Goal: Task Accomplishment & Management: Complete application form

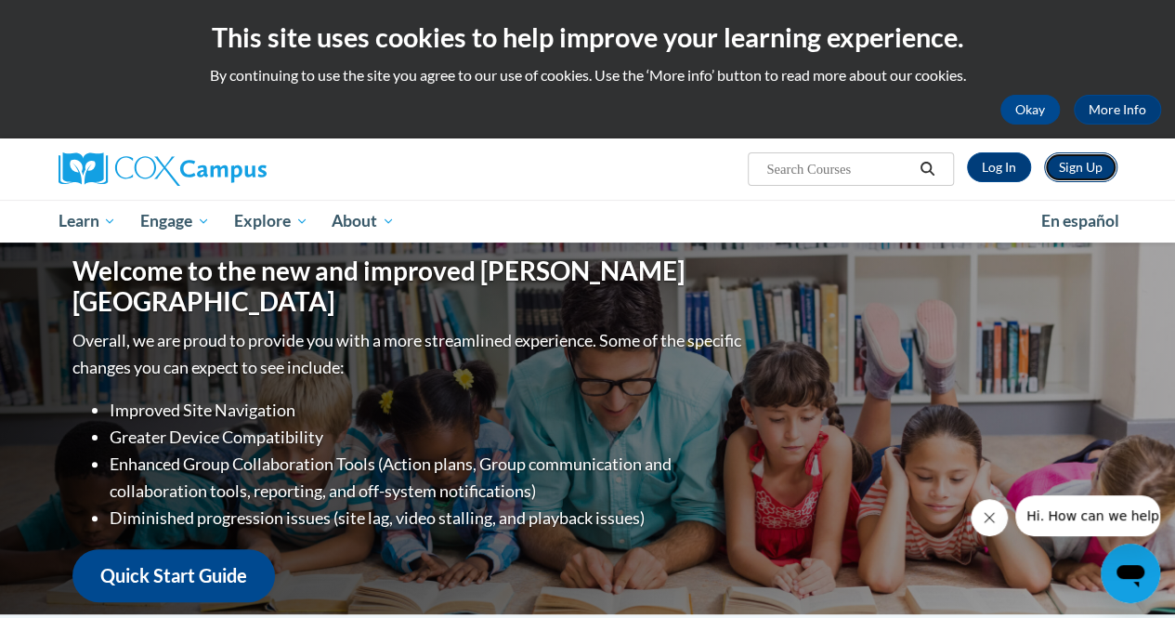
click at [1075, 162] on link "Sign Up" at bounding box center [1080, 167] width 73 height 30
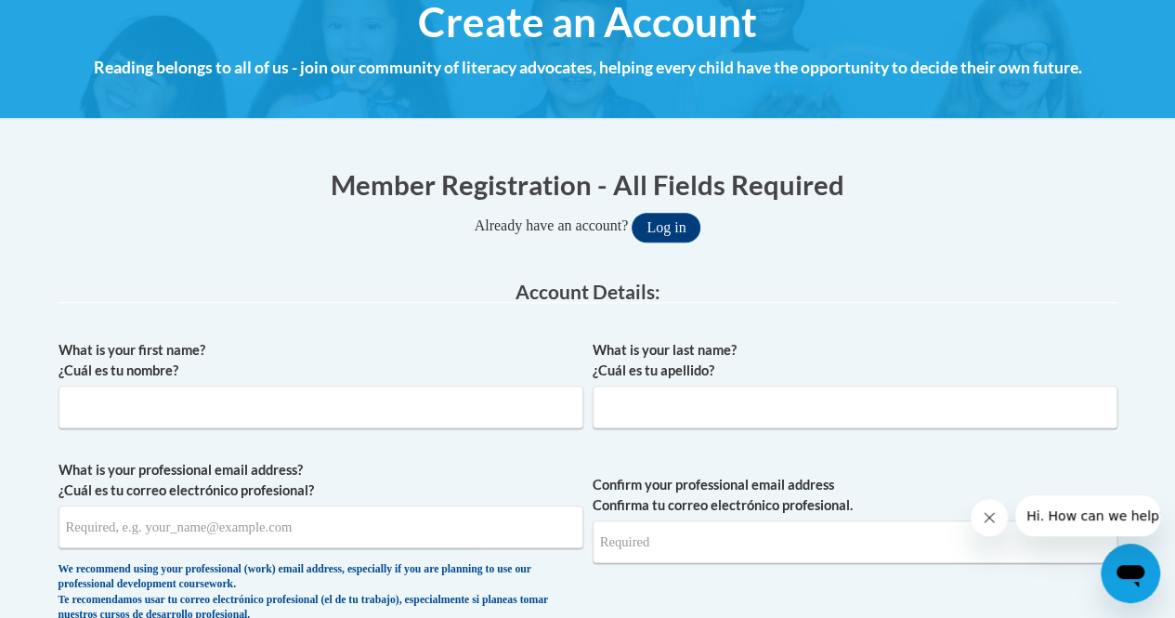
scroll to position [233, 0]
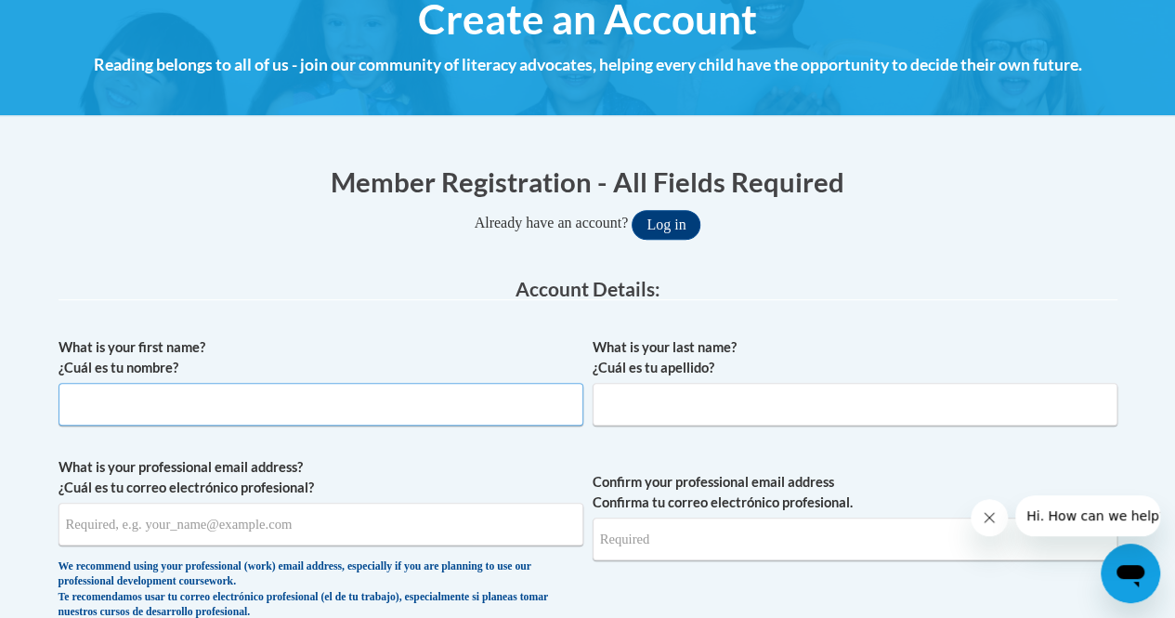
click at [349, 413] on input "What is your first name? ¿Cuál es tu nombre?" at bounding box center [321, 404] width 525 height 43
type input "Patricia"
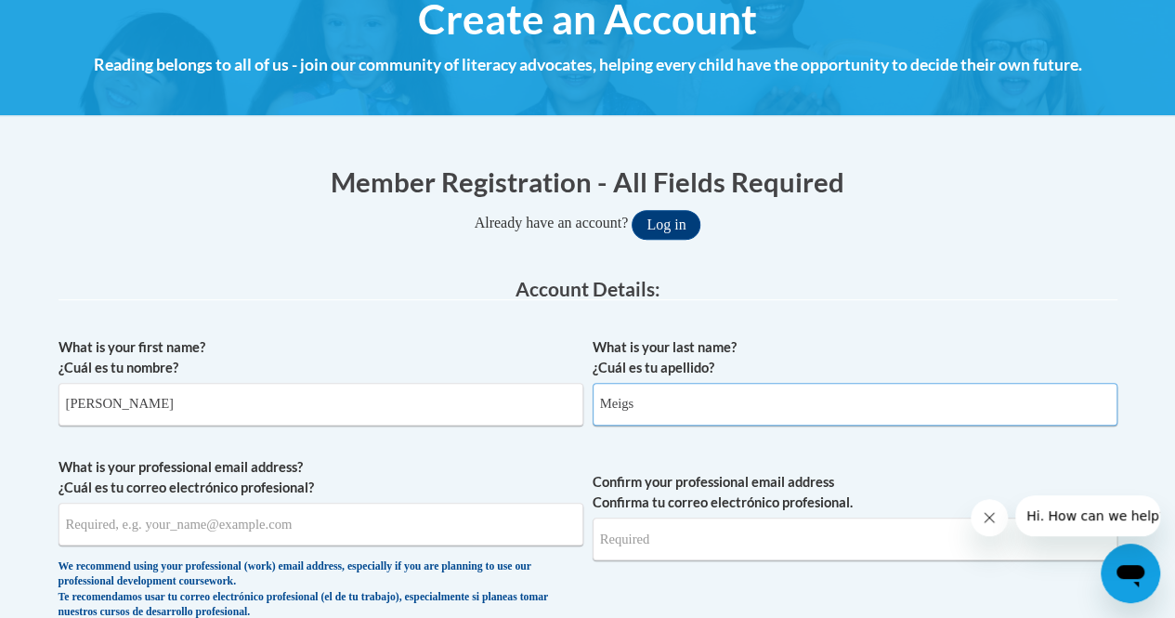
type input "Meigs"
click at [241, 527] on input "What is your professional email address? ¿Cuál es tu correo electrónico profesi…" at bounding box center [321, 524] width 525 height 43
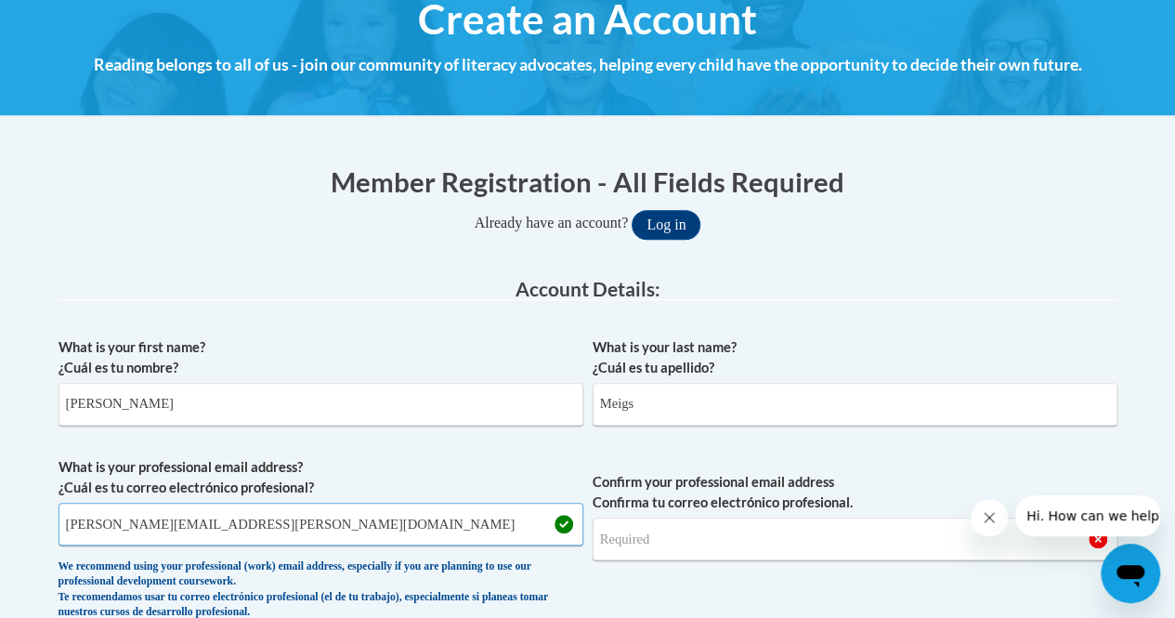
type input "patricia.meigs@cobbk12.org"
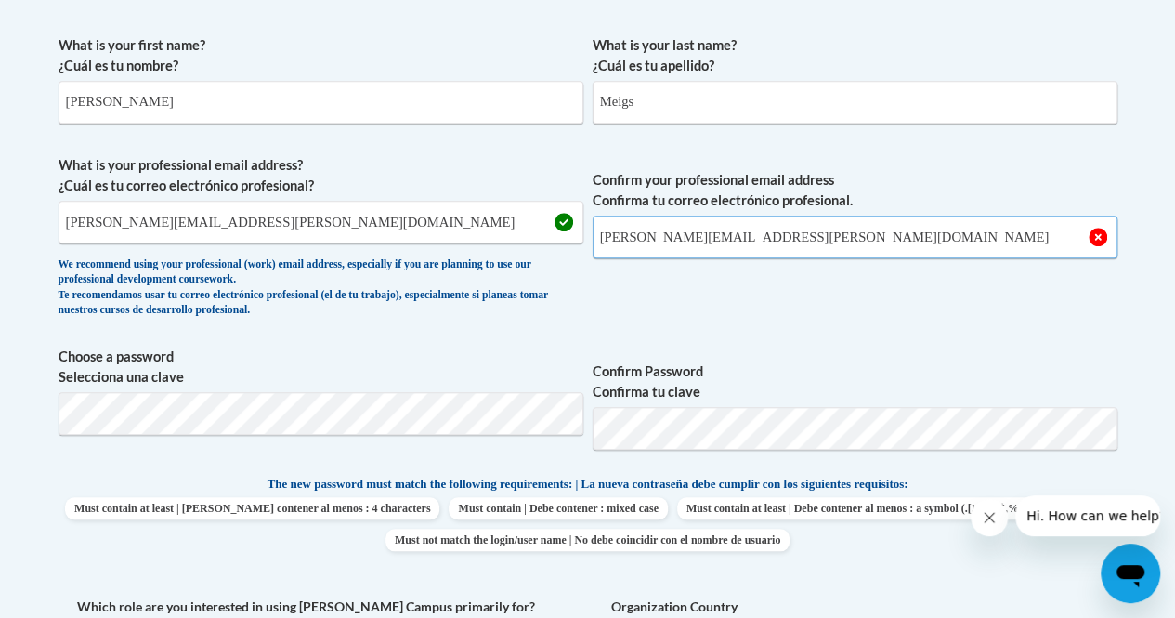
scroll to position [536, 0]
type input "patricia.meigs@cobbk12.org"
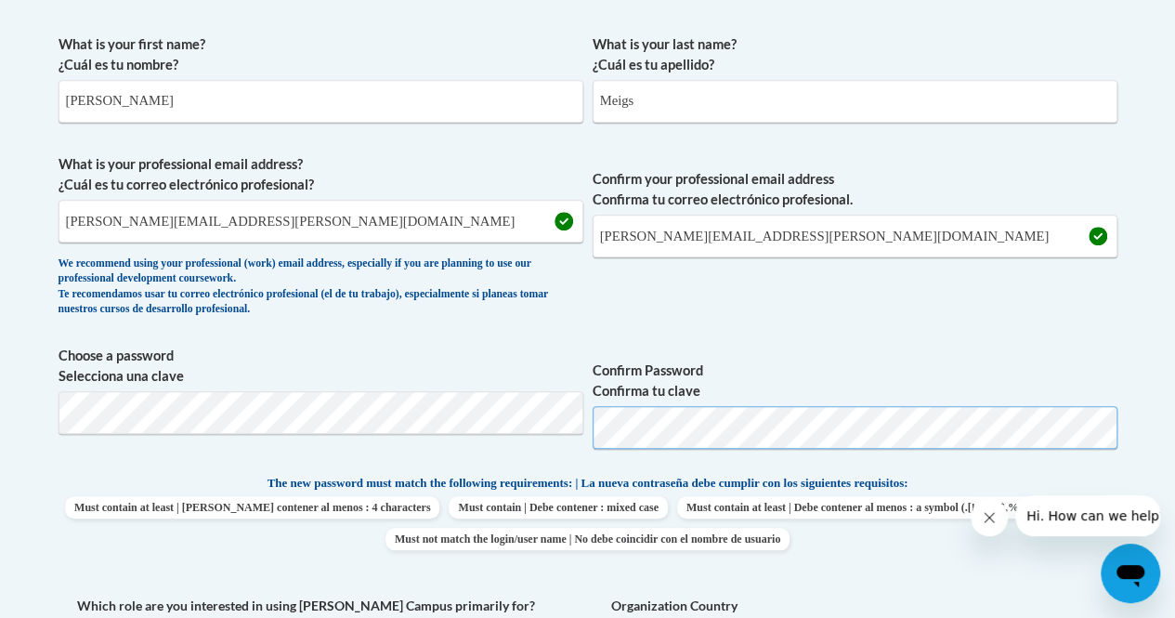
click at [511, 449] on span "Choose a password Selecciona una clave Confirm Password Confirma tu clave" at bounding box center [588, 405] width 1059 height 118
click at [30, 423] on body "This site uses cookies to help improve your learning experience. By continuing …" at bounding box center [587, 605] width 1175 height 2282
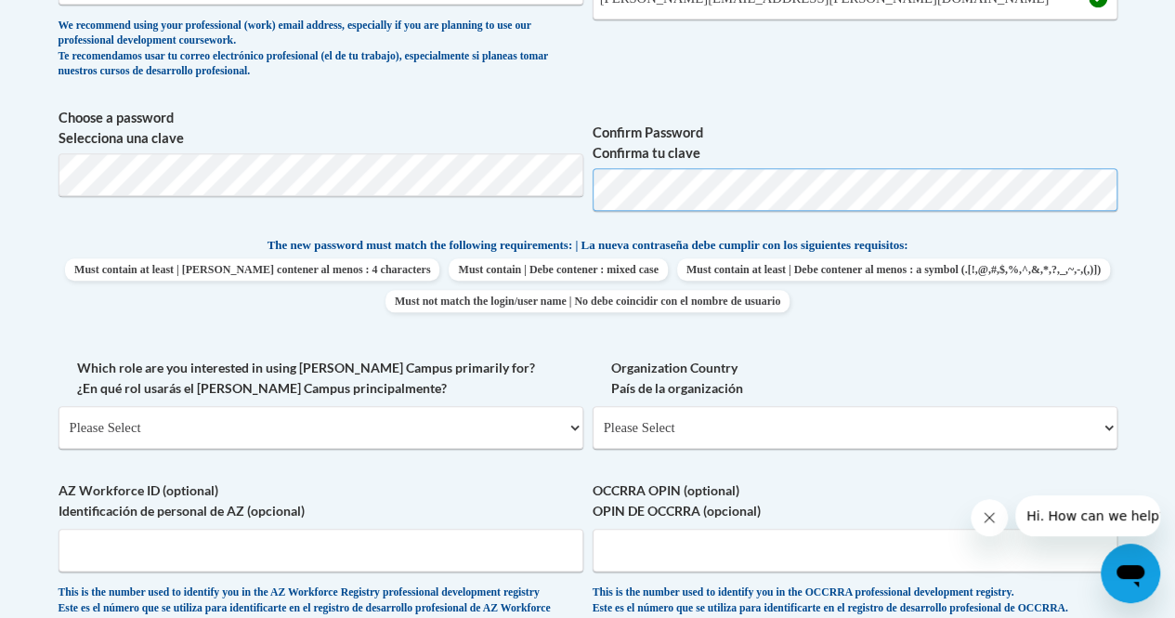
scroll to position [775, 0]
click at [438, 419] on select "Please Select College/University | Colegio/Universidad Community/Nonprofit Part…" at bounding box center [321, 426] width 525 height 43
click at [59, 405] on select "Please Select College/University | Colegio/Universidad Community/Nonprofit Part…" at bounding box center [321, 426] width 525 height 43
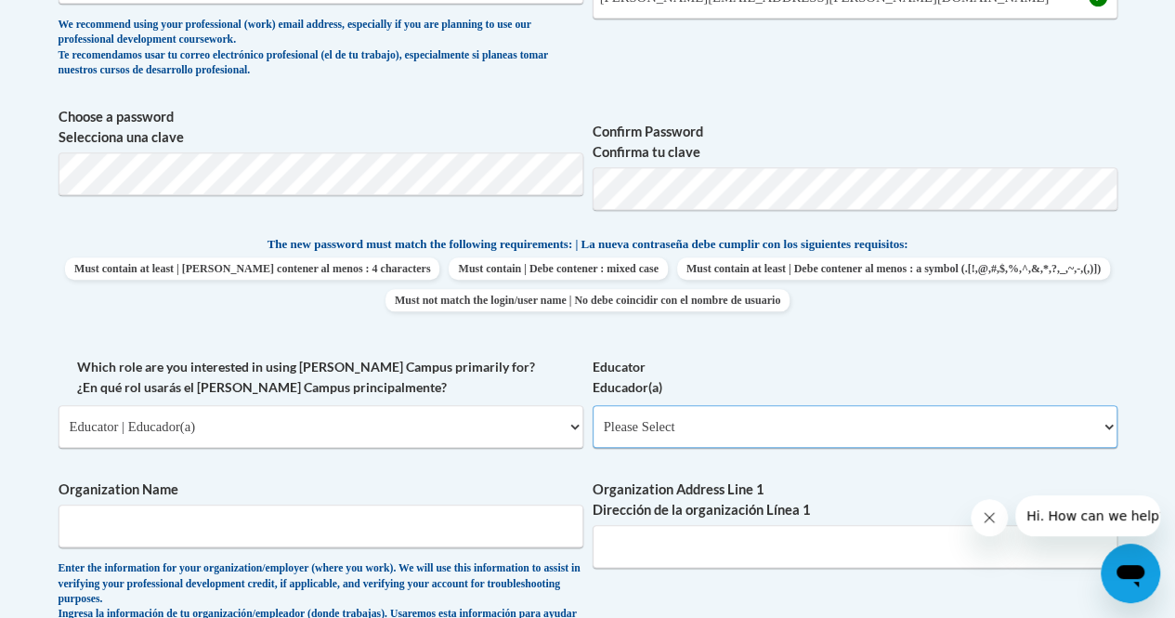
click at [641, 428] on select "Please Select Early Learning/Daycare Teacher/Family Home Care Provider | Maestr…" at bounding box center [855, 426] width 525 height 43
click at [405, 432] on select "Please Select College/University | Colegio/Universidad Community/Nonprofit Part…" at bounding box center [321, 426] width 525 height 43
click at [59, 405] on select "Please Select College/University | Colegio/Universidad Community/Nonprofit Part…" at bounding box center [321, 426] width 525 height 43
click at [648, 420] on select "Please Select Early Learning/Daycare Teacher/Family Home Care Provider | Maestr…" at bounding box center [855, 426] width 525 height 43
click at [1112, 429] on select "Please Select Early Learning/Daycare Teacher/Family Home Care Provider | Maestr…" at bounding box center [855, 426] width 525 height 43
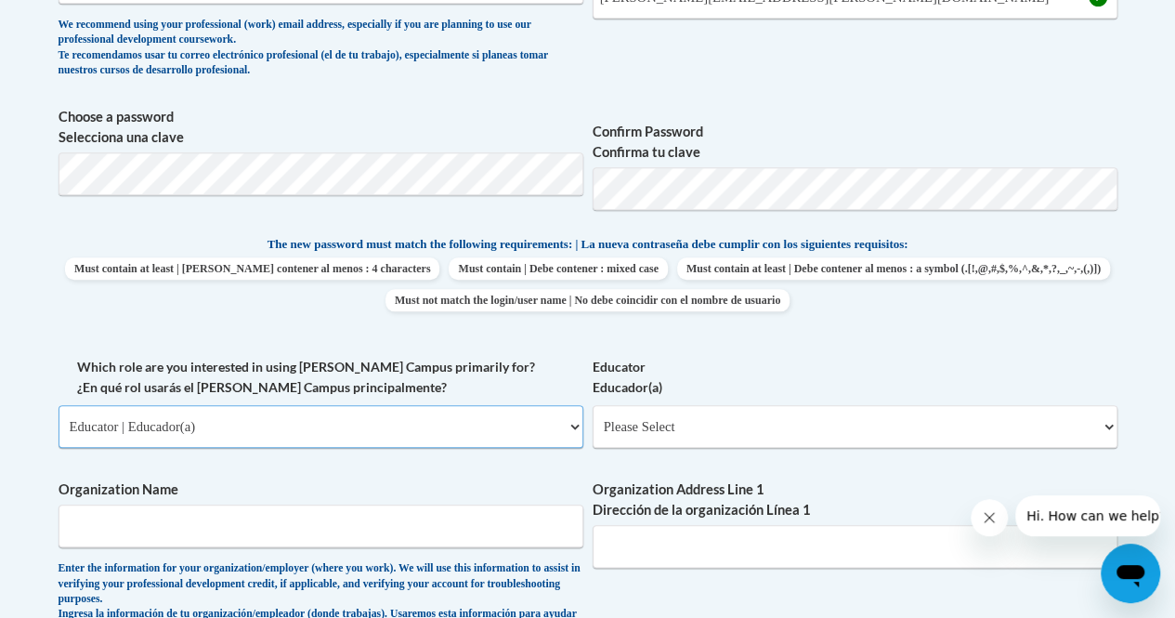
click at [375, 430] on select "Please Select College/University | Colegio/Universidad Community/Nonprofit Part…" at bounding box center [321, 426] width 525 height 43
select select "5a18ea06-2b54-4451-96f2-d152daf9eac5"
click at [59, 405] on select "Please Select College/University | Colegio/Universidad Community/Nonprofit Part…" at bounding box center [321, 426] width 525 height 43
click at [698, 416] on select "Please Select College/University Staff | Empleado universitario College/Univers…" at bounding box center [855, 426] width 525 height 43
select select "99b32b07-cffc-426c-8bf6-0cd77760d84b"
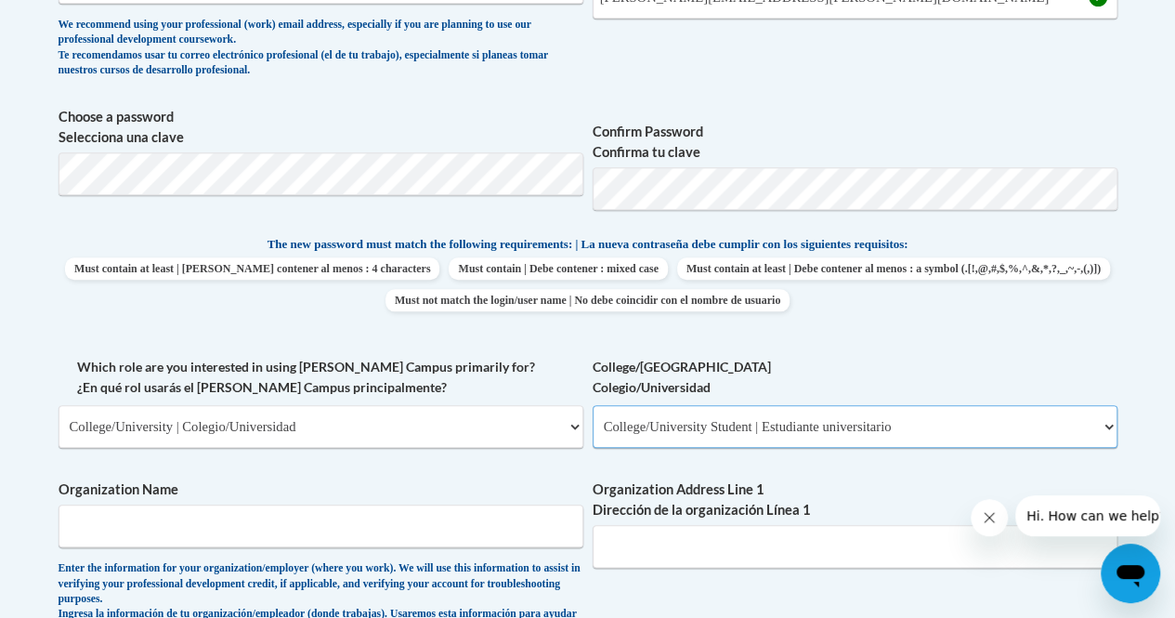
click at [593, 405] on select "Please Select College/University Staff | Empleado universitario College/Univers…" at bounding box center [855, 426] width 525 height 43
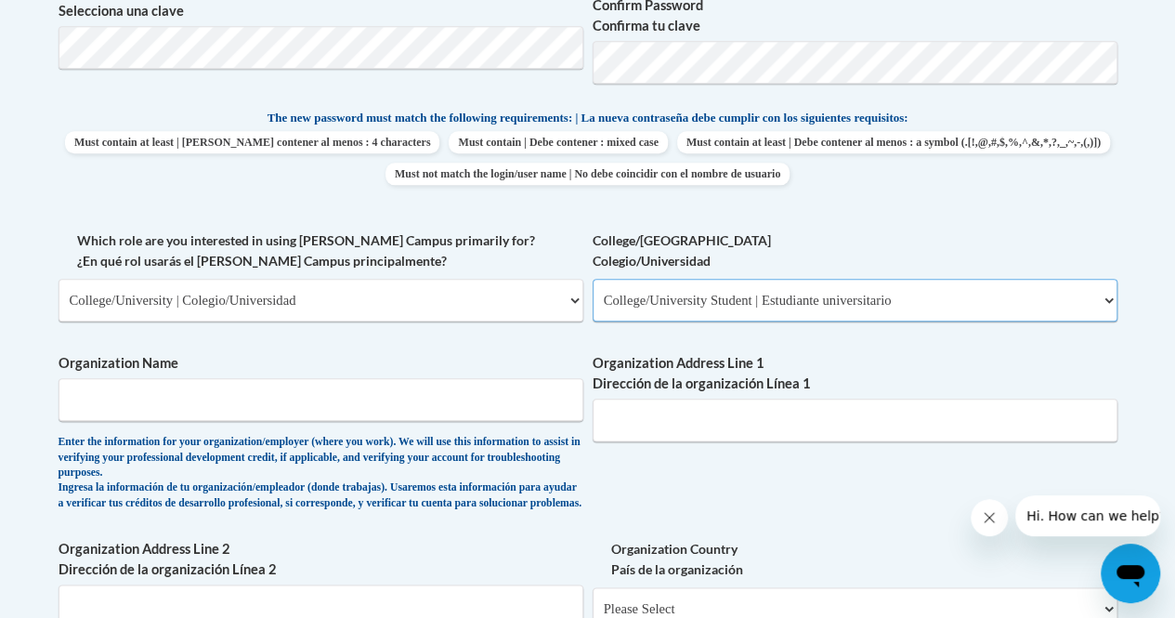
scroll to position [902, 0]
click at [375, 413] on input "Organization Name" at bounding box center [321, 398] width 525 height 43
type input "Cobb County School District"
click at [687, 424] on input "Organization Address Line 1 Dirección de la organización Línea 1" at bounding box center [855, 419] width 525 height 43
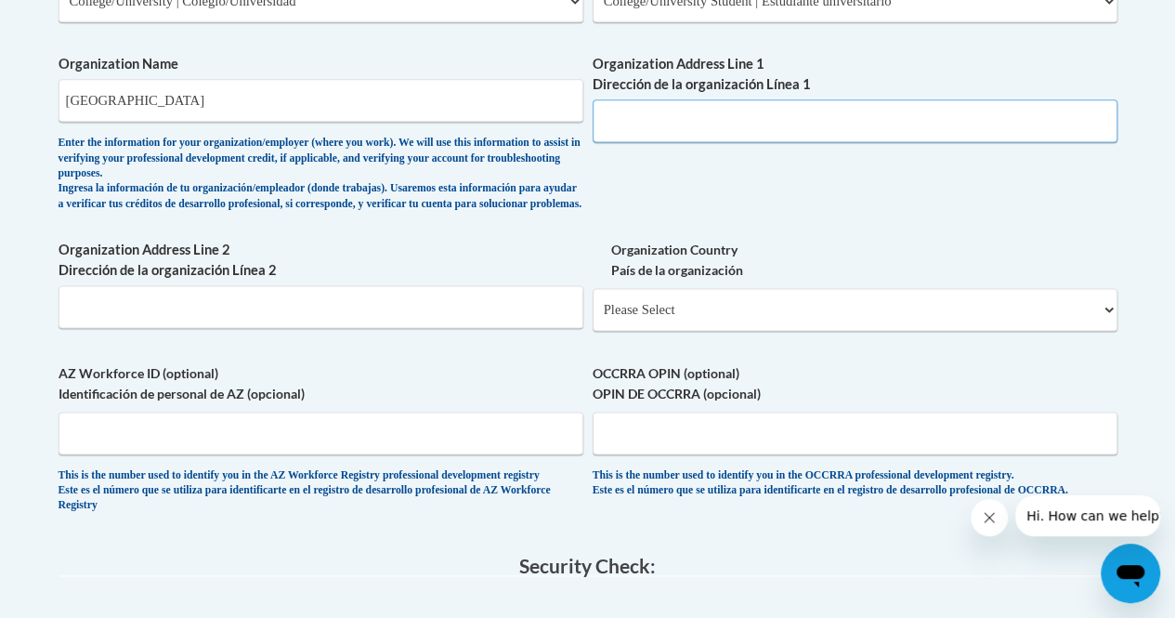
scroll to position [1204, 0]
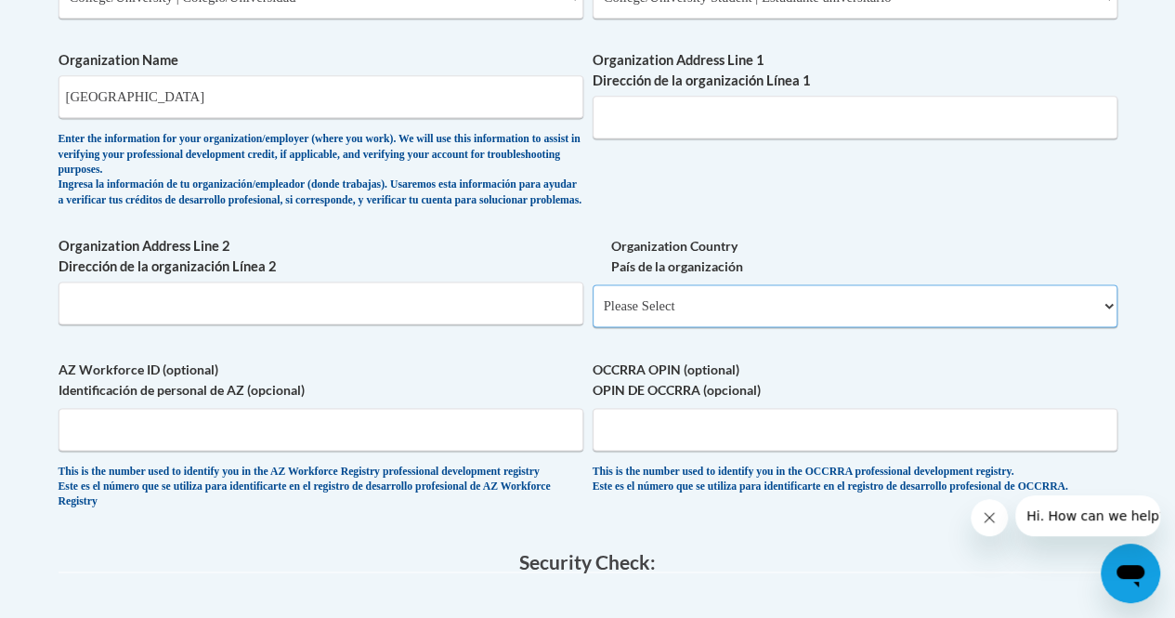
click at [648, 320] on select "Please Select United States | Estados Unidos Outside of the United States | Fue…" at bounding box center [855, 305] width 525 height 43
select select "ad49bcad-a171-4b2e-b99c-48b446064914"
click at [593, 299] on select "Please Select United States | Estados Unidos Outside of the United States | Fue…" at bounding box center [855, 305] width 525 height 43
select select
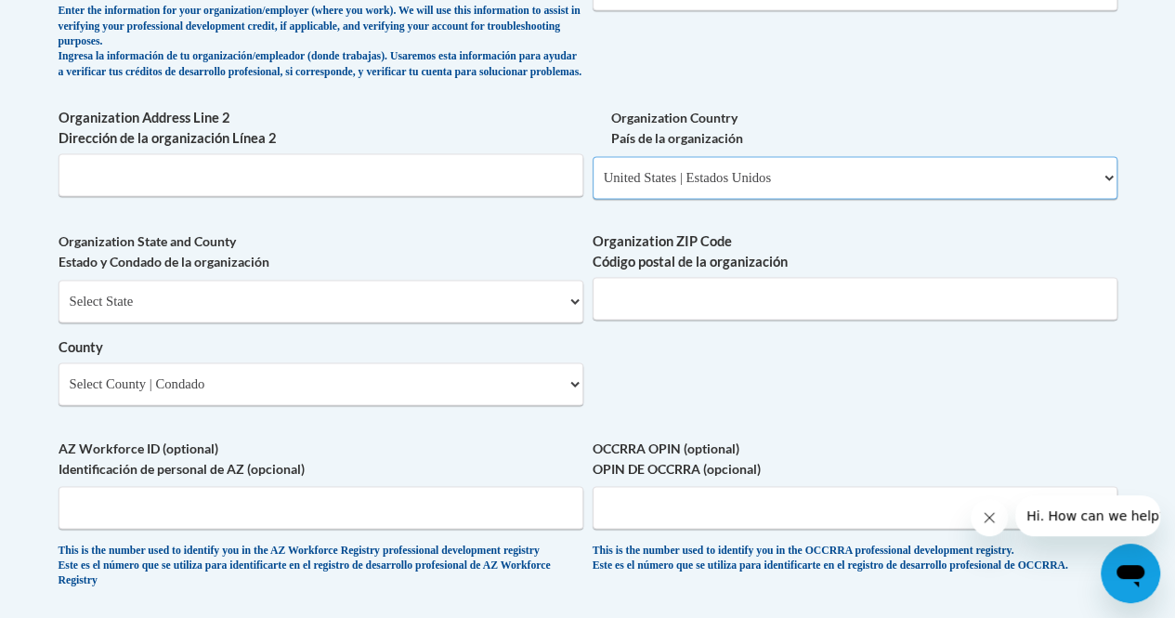
scroll to position [1337, 0]
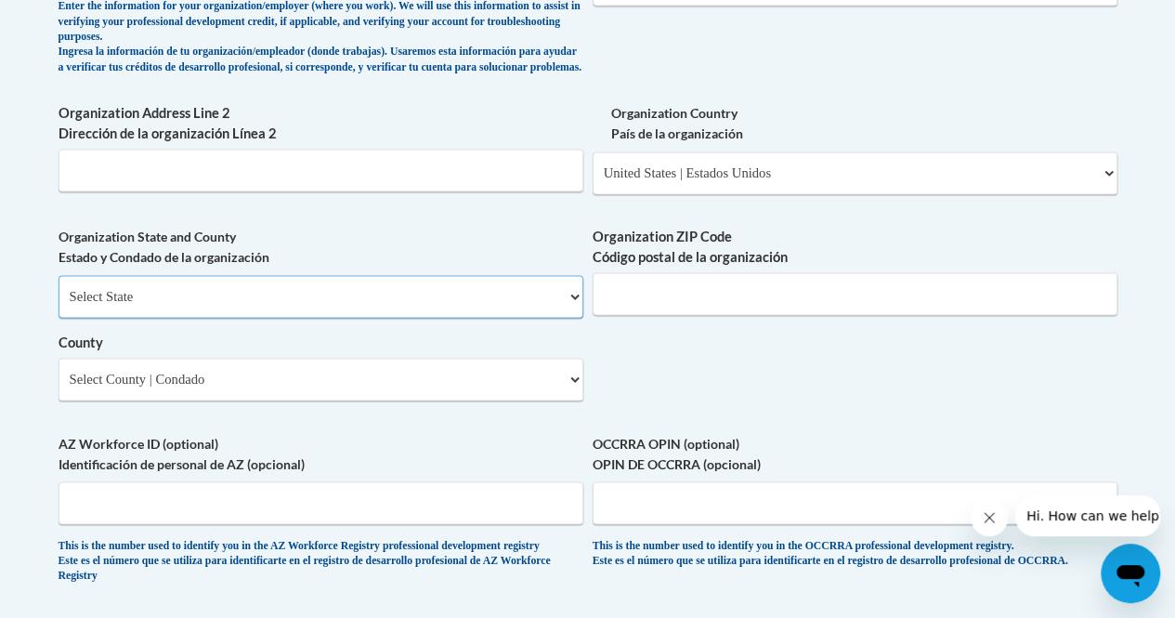
click at [284, 318] on select "Select State Alabama Alaska Arizona Arkansas California Colorado Connecticut De…" at bounding box center [321, 296] width 525 height 43
select select "Georgia"
click at [59, 289] on select "Select State Alabama Alaska Arizona Arkansas California Colorado Connecticut De…" at bounding box center [321, 296] width 525 height 43
click at [661, 292] on input "Organization ZIP Code Código postal de la organización" at bounding box center [855, 293] width 525 height 43
type input "30106"
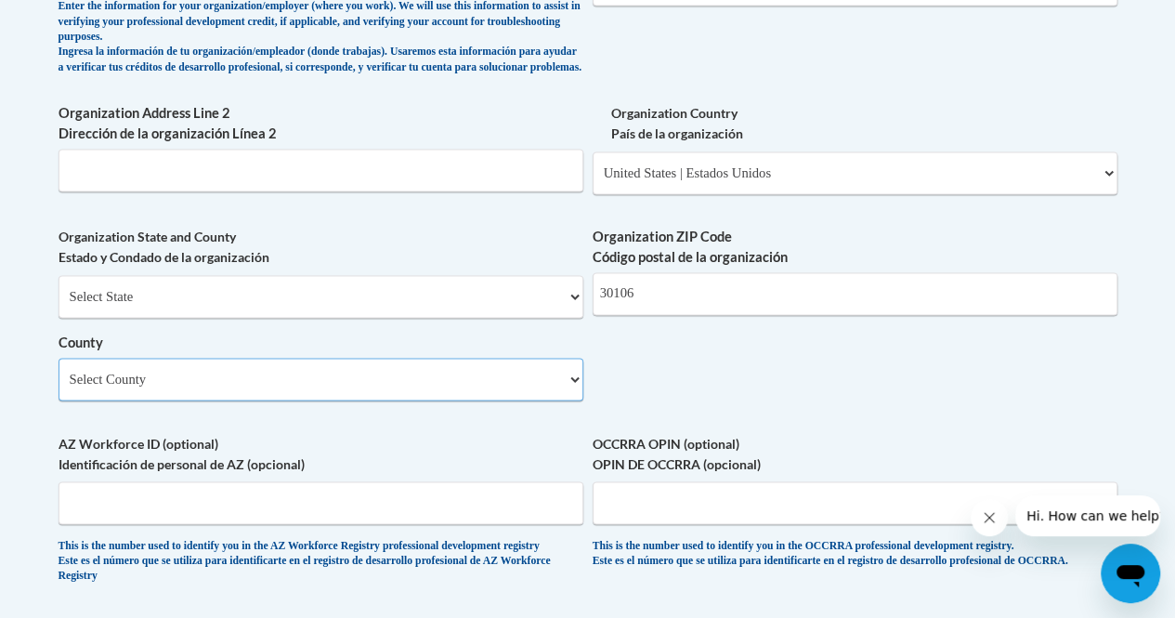
click at [420, 392] on select "Select County Appling Atkinson Bacon Baker Baldwin Banks Barrow Bartow Ben Hill…" at bounding box center [321, 379] width 525 height 43
select select "Cobb"
click at [59, 372] on select "Select County Appling Atkinson Bacon Baker Baldwin Banks Barrow Bartow Ben Hill…" at bounding box center [321, 379] width 525 height 43
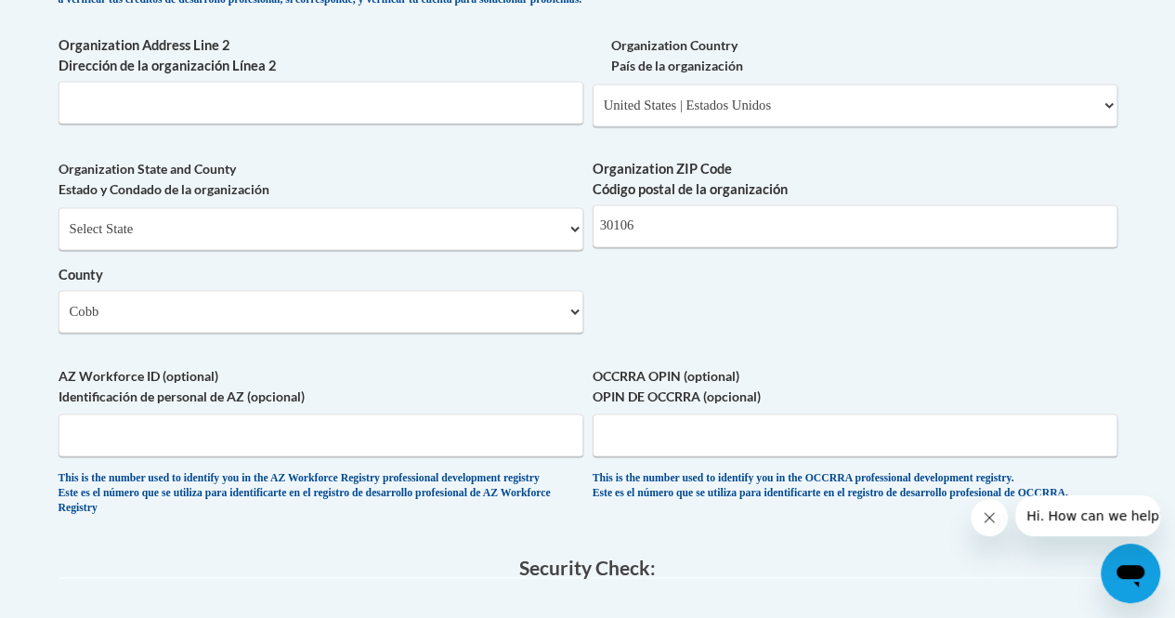
scroll to position [1405, 0]
drag, startPoint x: 340, startPoint y: 432, endPoint x: 789, endPoint y: 294, distance: 469.2
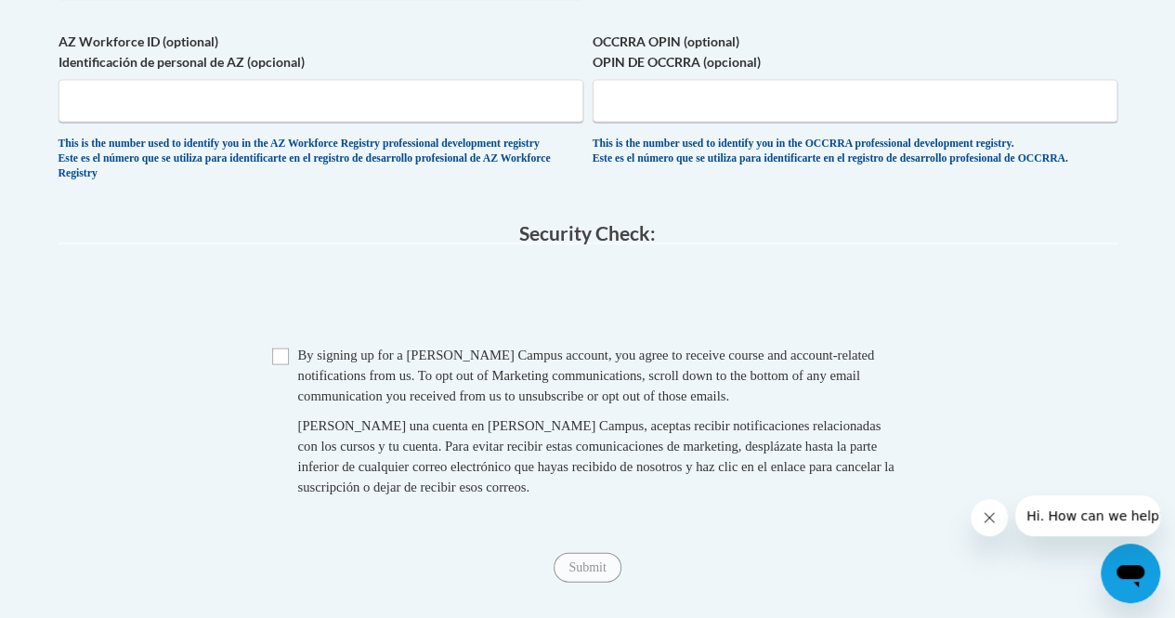
scroll to position [1740, 0]
click at [288, 395] on span "Checkbox By signing up for a Cox Campus account, you agree to receive course an…" at bounding box center [588, 428] width 632 height 171
click at [281, 363] on input "Checkbox" at bounding box center [280, 354] width 17 height 17
checkbox input "true"
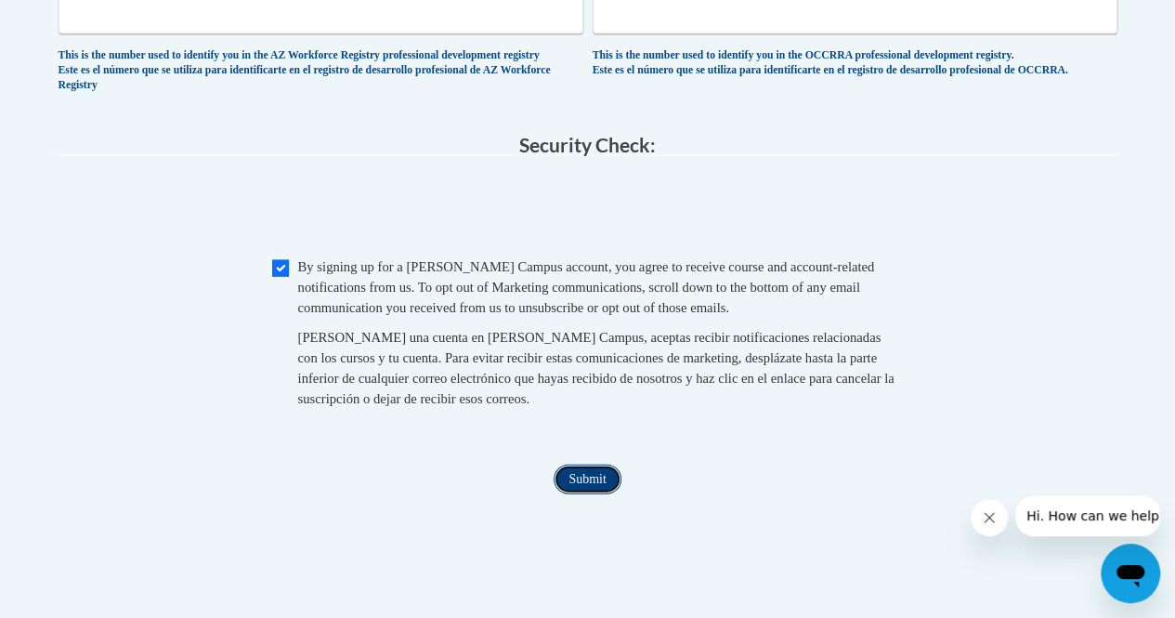
click at [596, 494] on input "Submit" at bounding box center [587, 479] width 67 height 30
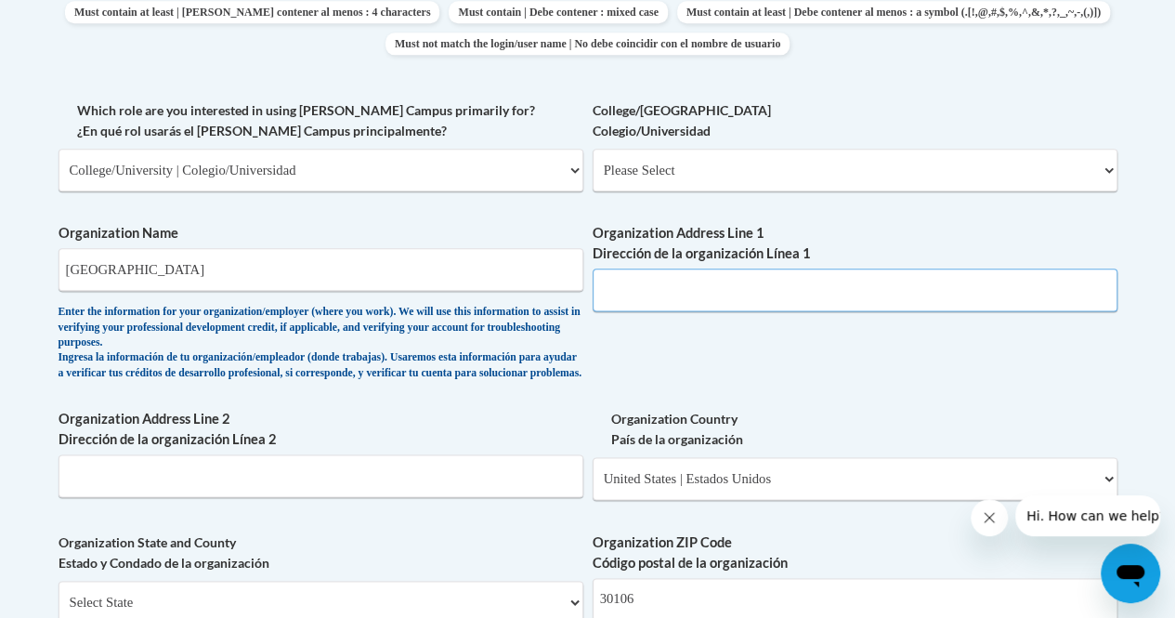
scroll to position [1029, 0]
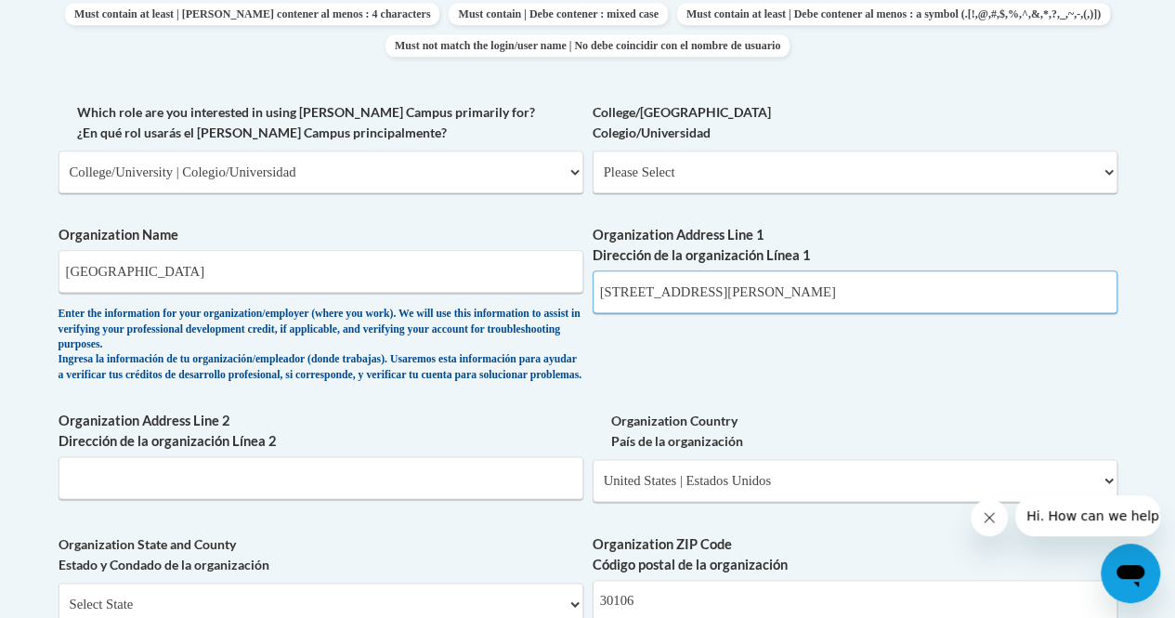
type input "4605 Ewing Road"
click at [113, 491] on input "Organization Address Line 2 Dirección de la organización Línea 2" at bounding box center [321, 477] width 525 height 43
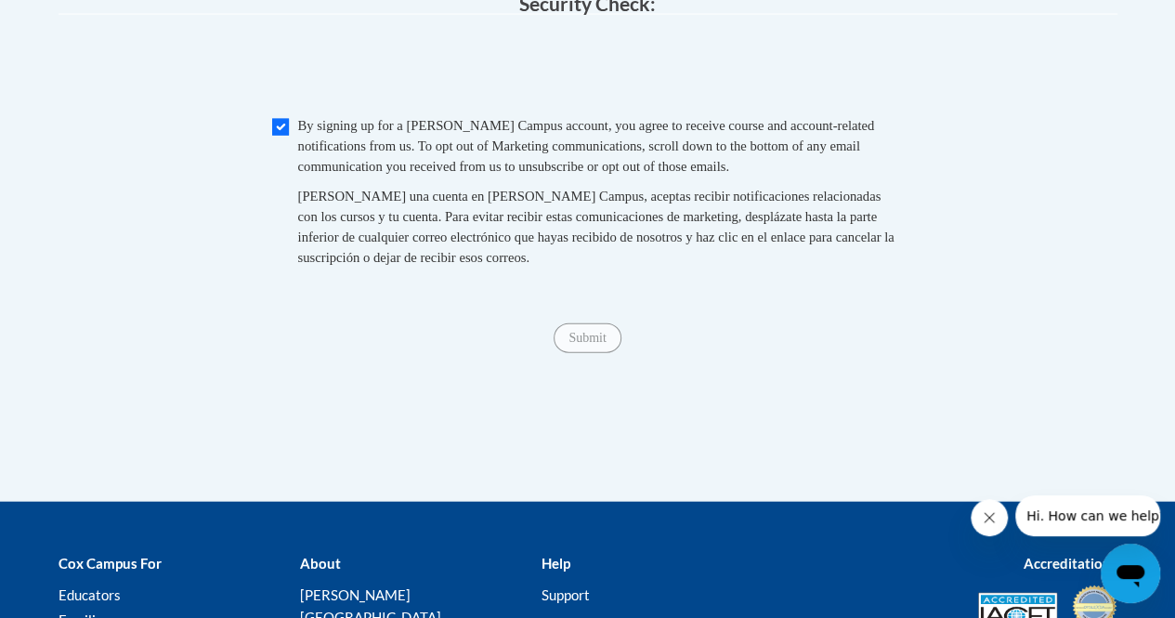
scroll to position [1969, 0]
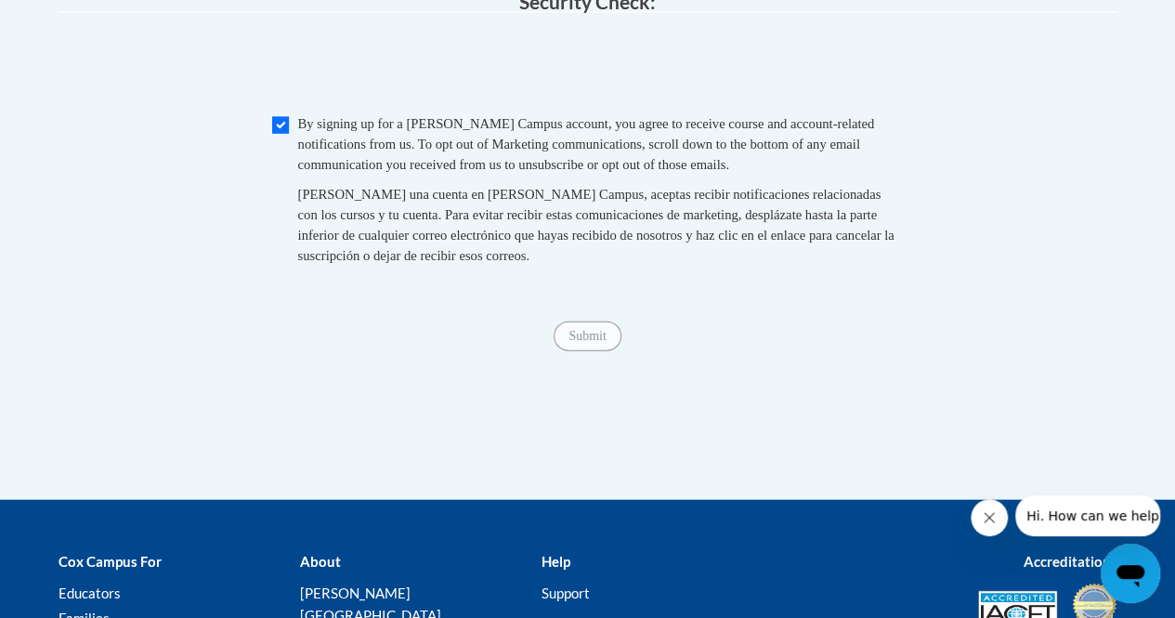
type input "Austell"
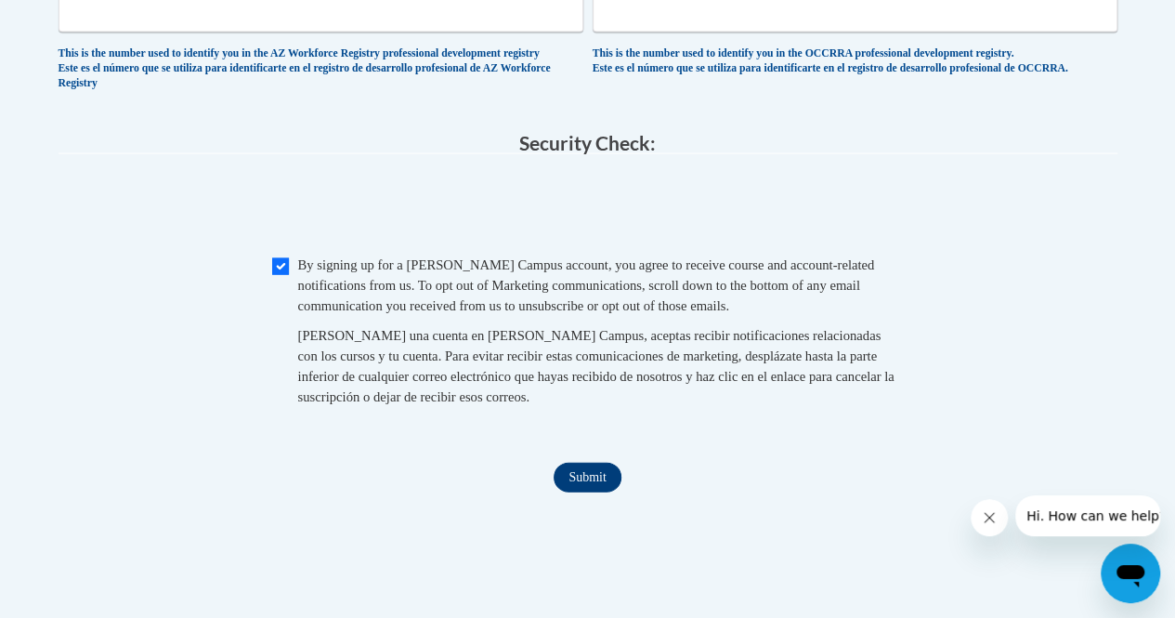
scroll to position [1828, 0]
click at [578, 492] on input "Submit" at bounding box center [587, 478] width 67 height 30
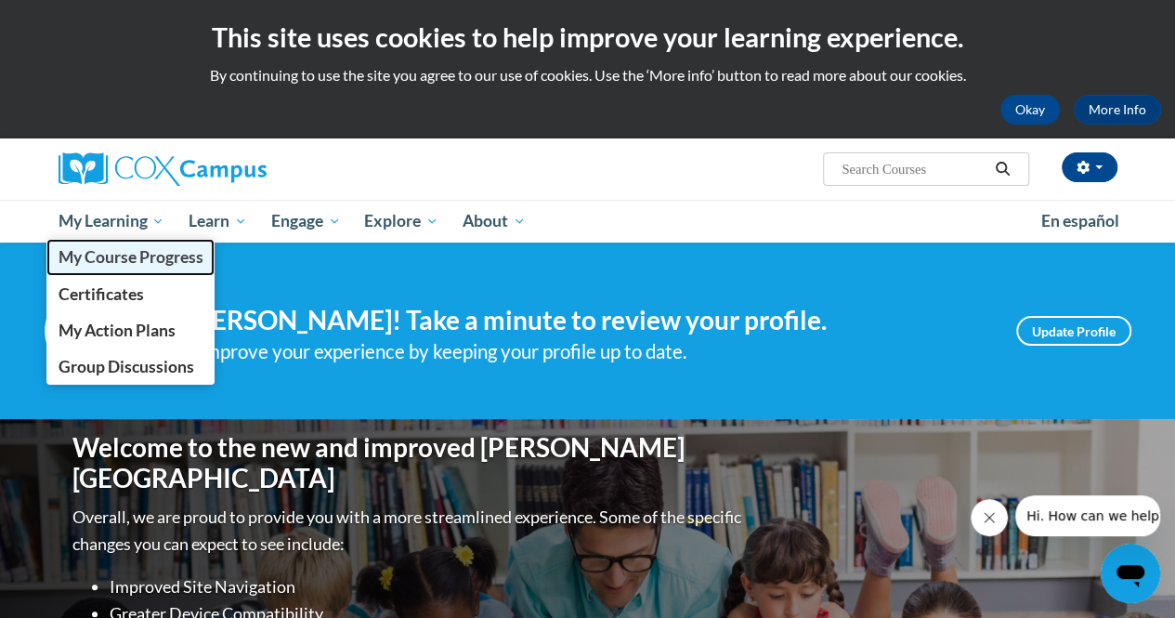
click at [113, 255] on span "My Course Progress" at bounding box center [130, 257] width 145 height 20
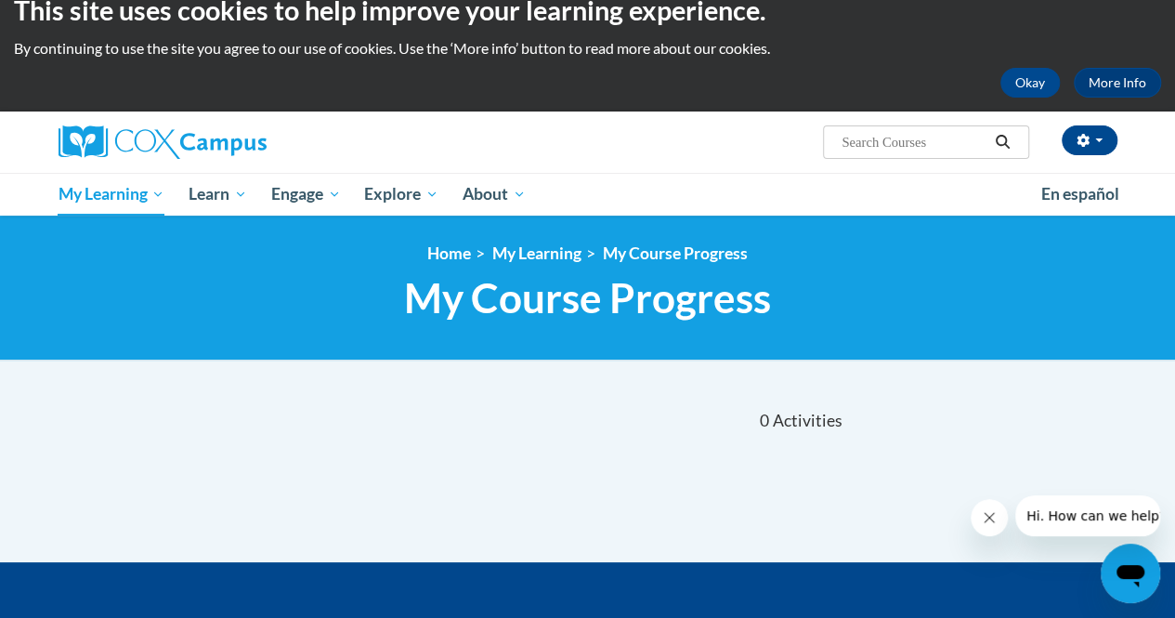
scroll to position [21, 0]
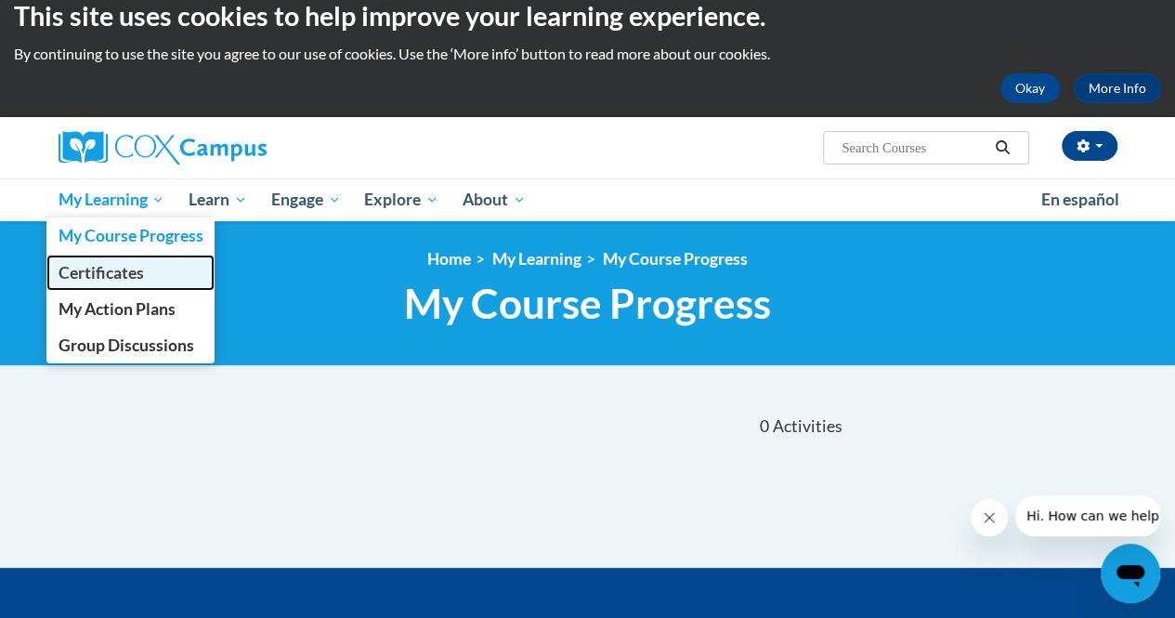
click at [94, 268] on span "Certificates" at bounding box center [100, 273] width 85 height 20
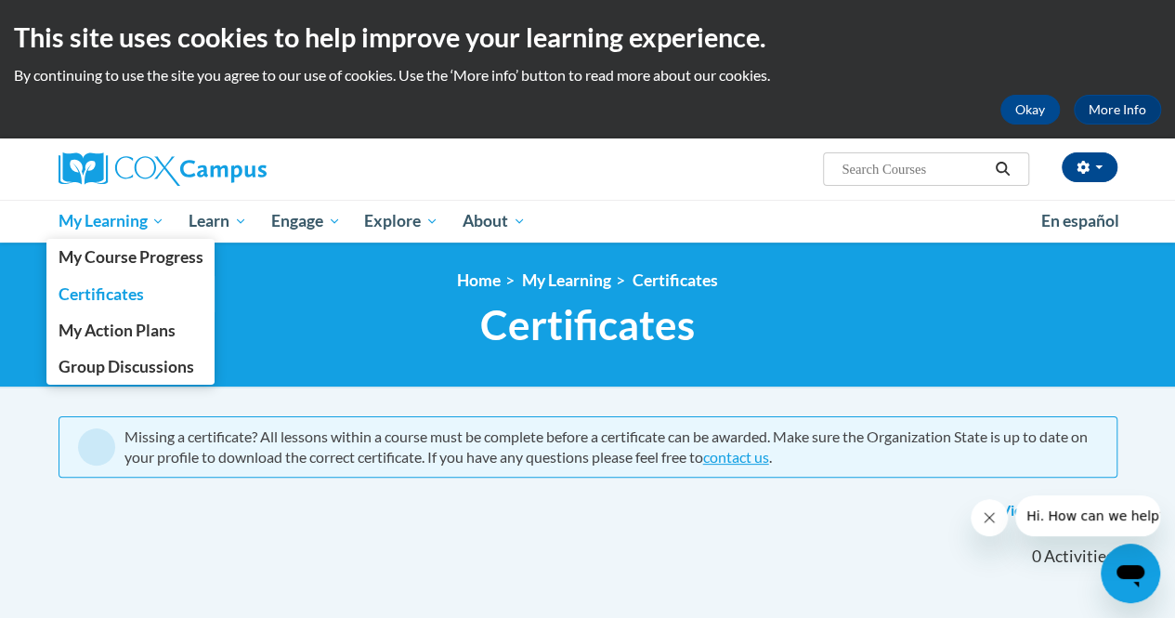
click at [114, 216] on span "My Learning" at bounding box center [111, 221] width 107 height 22
